Goal: Check status: Check status

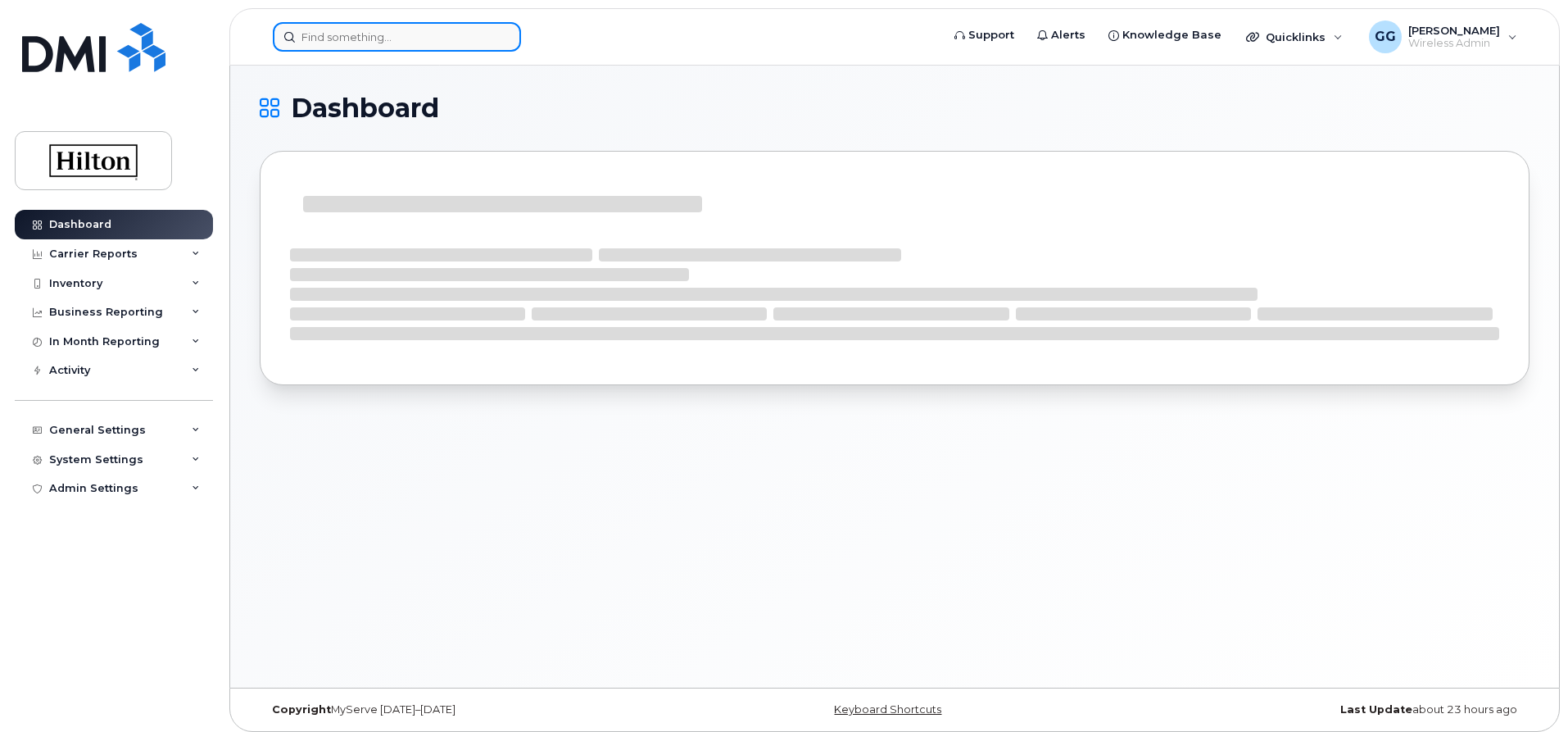
click at [434, 39] on input at bounding box center [397, 36] width 248 height 29
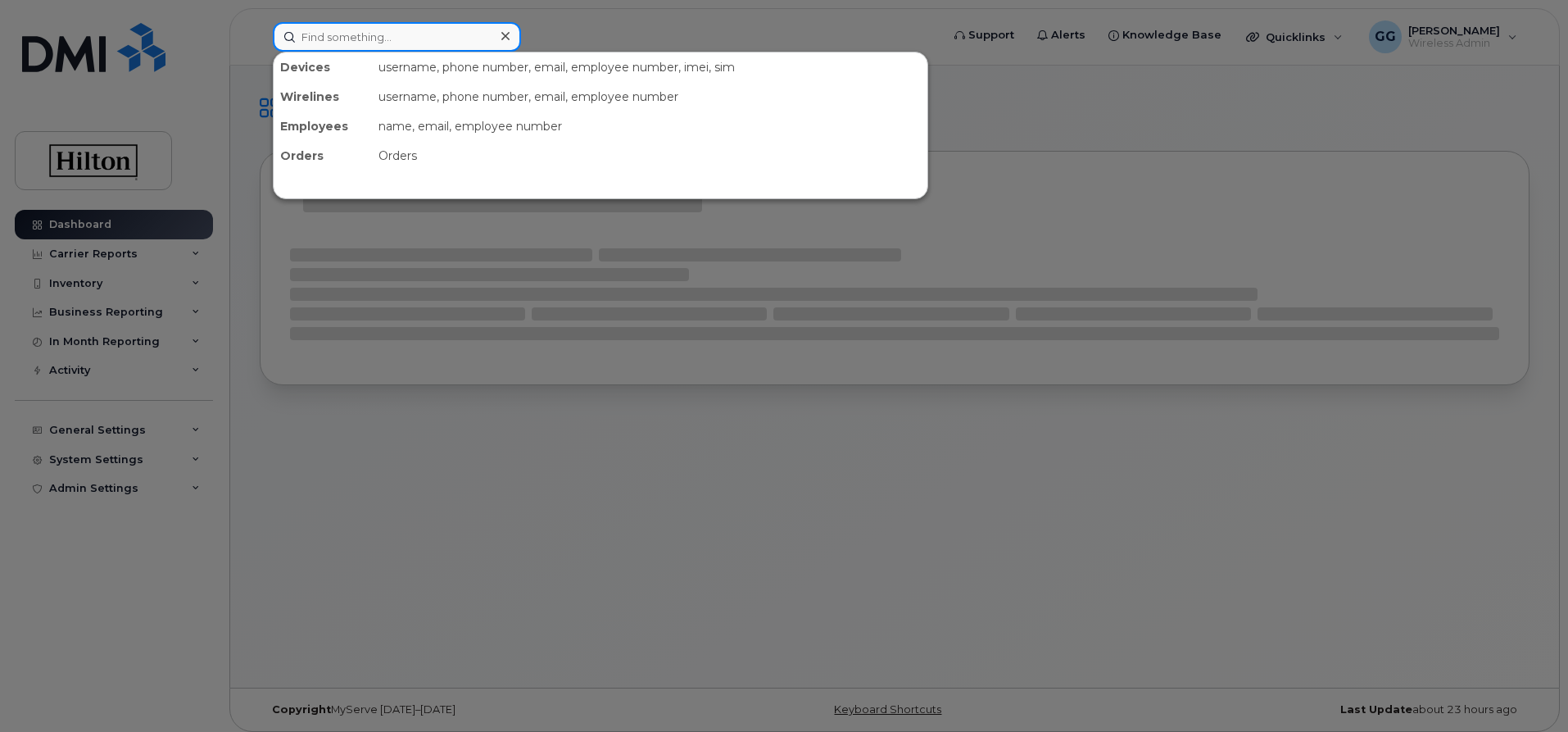
paste input "[PHONE_NUMBER]"
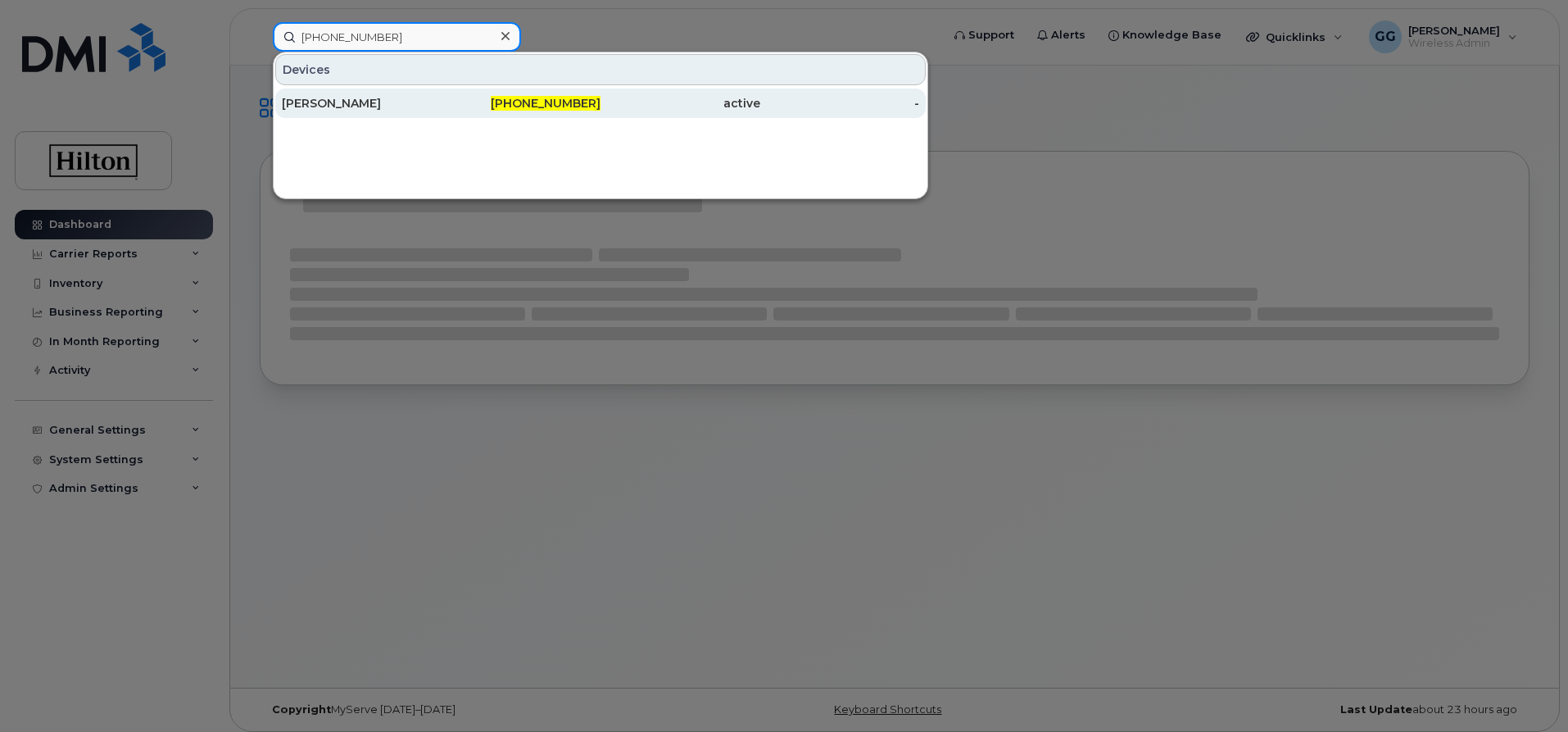
type input "[PHONE_NUMBER]"
click at [570, 95] on div "[PHONE_NUMBER]" at bounding box center [522, 103] width 159 height 29
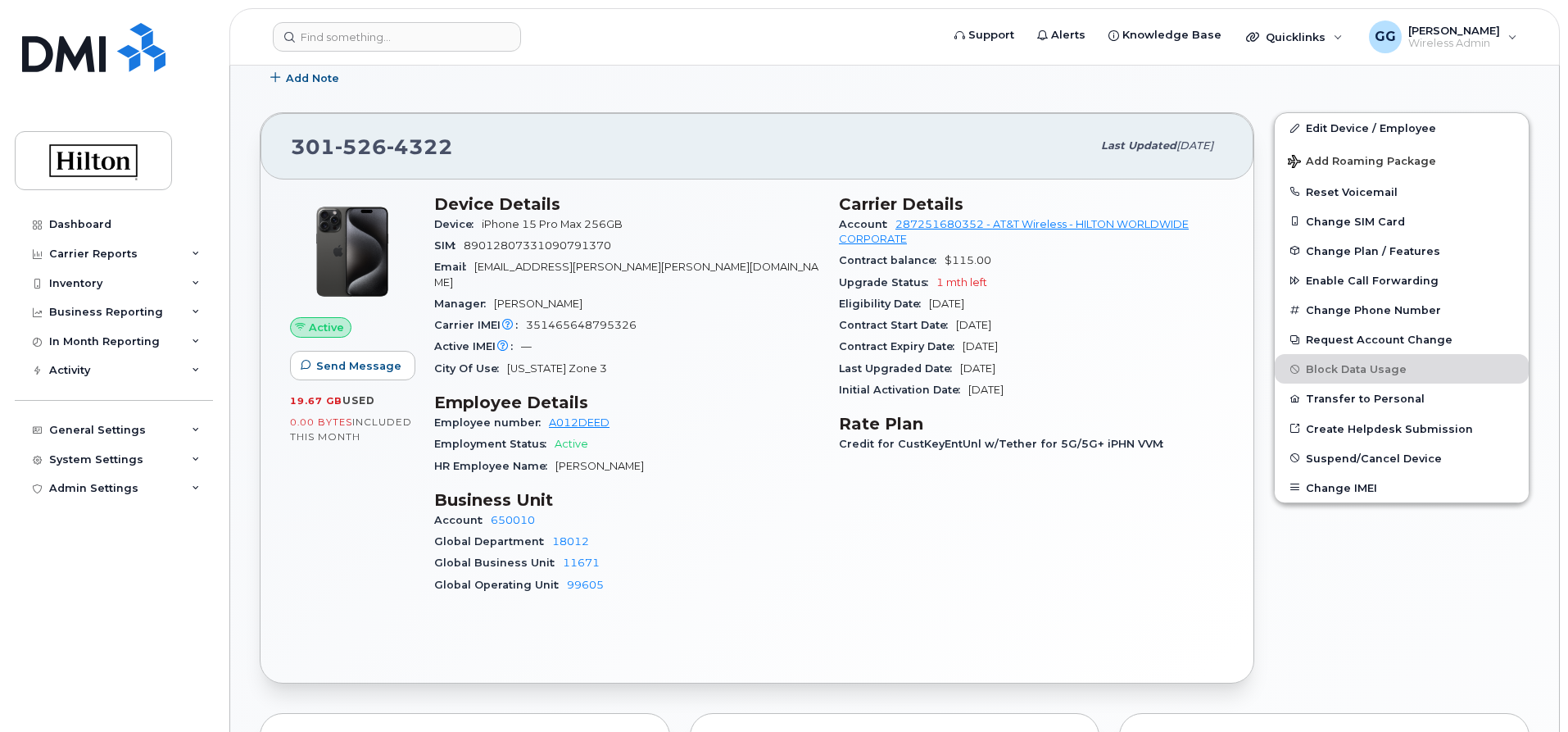
scroll to position [409, 0]
drag, startPoint x: 837, startPoint y: 304, endPoint x: 1025, endPoint y: 314, distance: 188.3
click at [1025, 314] on div "Carrier Details Account 287251680352 - AT&T Wireless - HILTON WORLDWIDE CORPORA…" at bounding box center [1031, 403] width 405 height 434
copy div "Eligibility Date Dec 01, 2025"
